Goal: Information Seeking & Learning: Learn about a topic

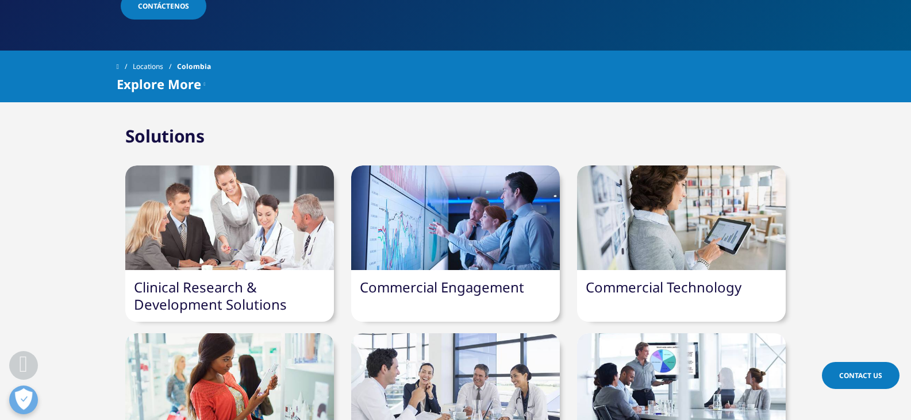
scroll to position [402, 0]
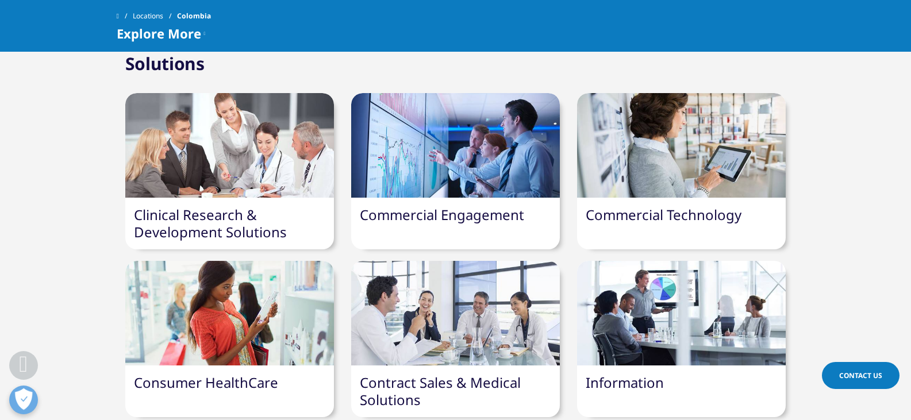
click at [222, 205] on link "Clinical Research & Development Solutions" at bounding box center [210, 223] width 153 height 36
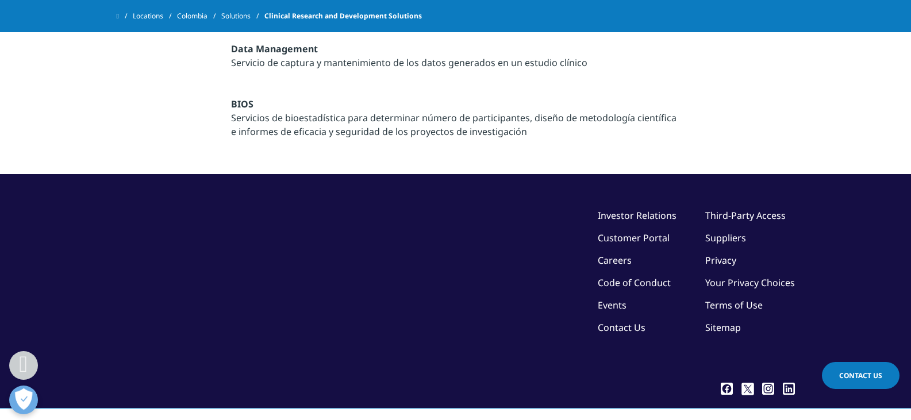
scroll to position [1720, 0]
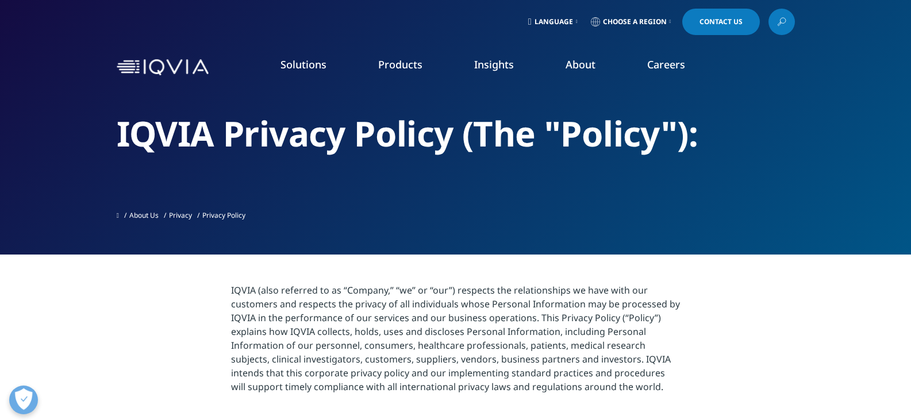
click at [132, 231] on link "Investigator Site Portal" at bounding box center [129, 229] width 212 height 13
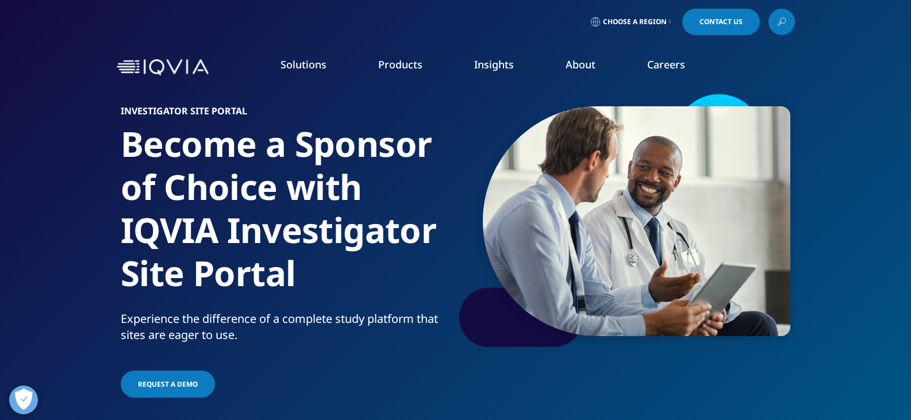
click at [115, 321] on link "Interactive Response Technology (IRT)" at bounding box center [129, 314] width 212 height 13
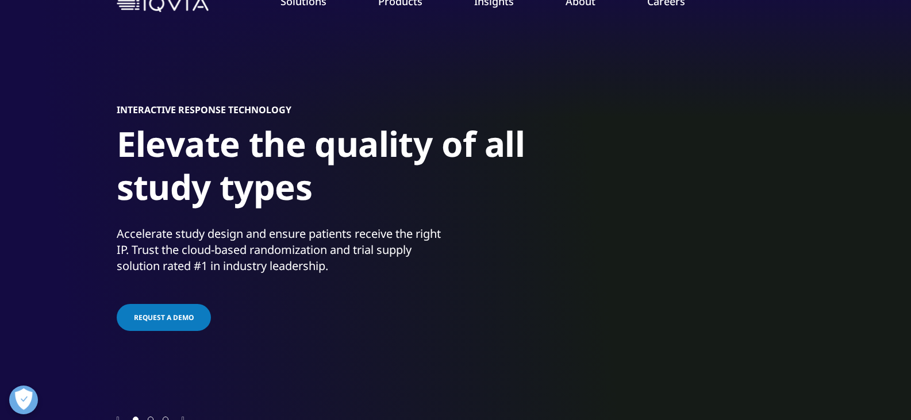
scroll to position [172, 0]
